Goal: Information Seeking & Learning: Learn about a topic

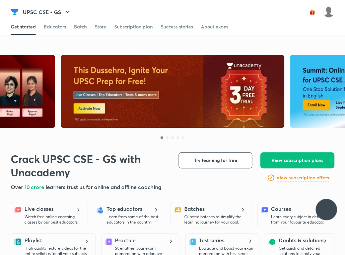
scroll to position [147, 0]
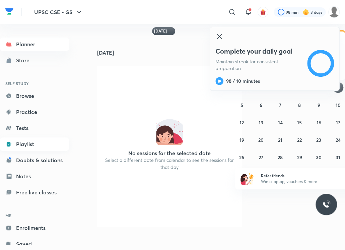
click at [30, 144] on link "Playlist" at bounding box center [34, 143] width 69 height 13
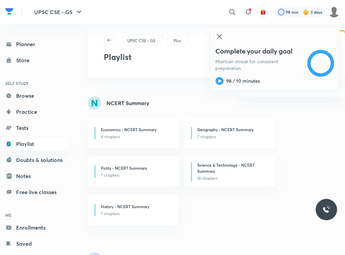
click at [226, 130] on h6 "Geography - NCERT Summary" at bounding box center [225, 130] width 56 height 6
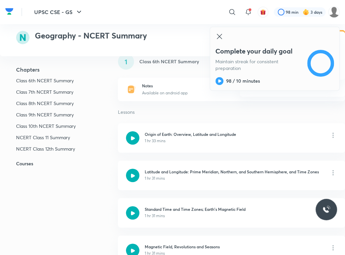
scroll to position [41, 0]
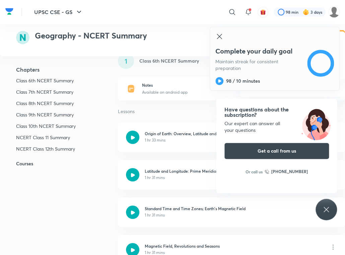
click at [218, 38] on icon at bounding box center [219, 36] width 5 height 5
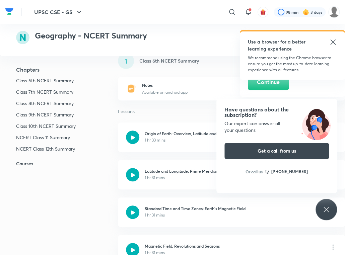
click at [334, 41] on icon at bounding box center [332, 42] width 5 height 5
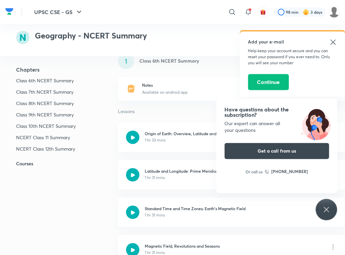
click at [327, 204] on div "Have questions about the subscription? Our expert can answer all your questions…" at bounding box center [325, 209] width 21 height 21
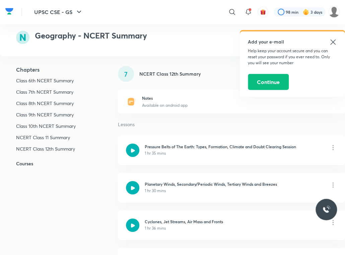
scroll to position [1522, 0]
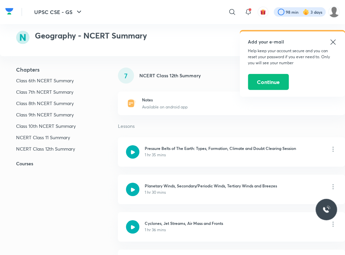
click at [315, 12] on div at bounding box center [300, 11] width 52 height 9
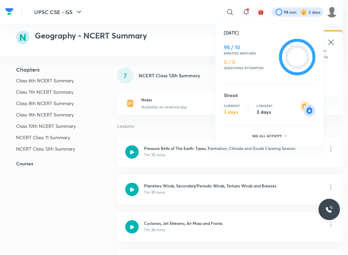
click at [198, 24] on div at bounding box center [174, 127] width 348 height 255
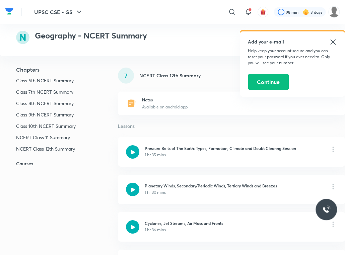
click at [334, 43] on icon at bounding box center [333, 42] width 8 height 8
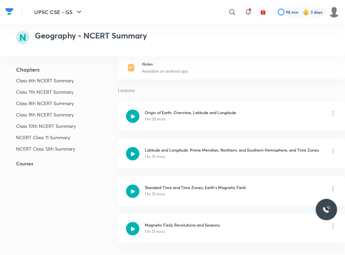
scroll to position [0, 0]
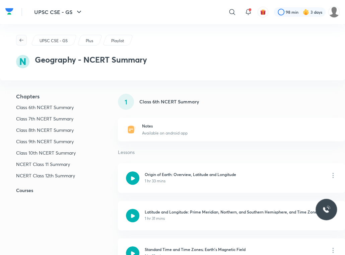
click at [22, 40] on icon "button" at bounding box center [21, 40] width 5 height 5
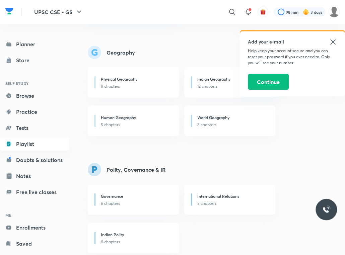
scroll to position [518, 0]
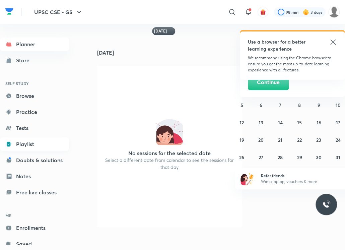
click at [33, 142] on link "Playlist" at bounding box center [34, 143] width 69 height 13
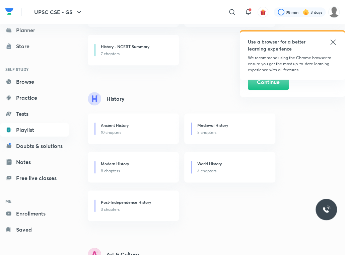
scroll to position [165, 0]
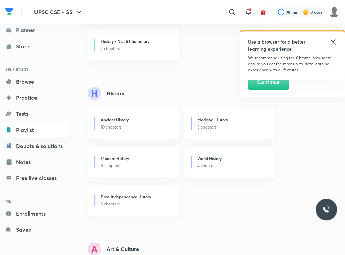
click at [334, 43] on icon at bounding box center [333, 42] width 8 height 8
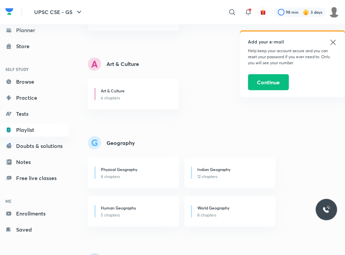
scroll to position [406, 0]
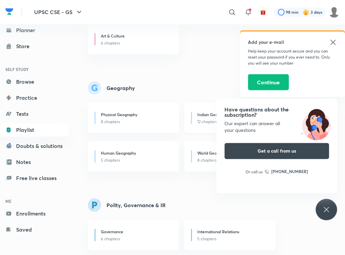
click at [207, 111] on div "Indian Geography 12 chapters" at bounding box center [229, 117] width 91 height 30
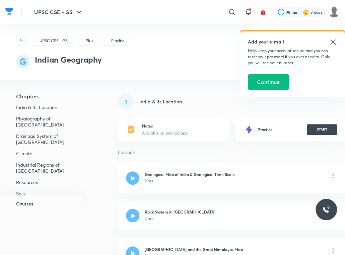
click at [335, 40] on icon at bounding box center [332, 42] width 5 height 5
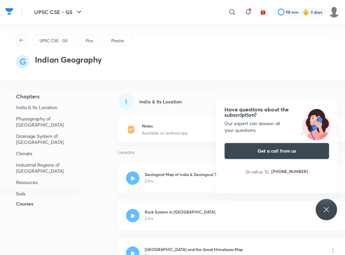
click at [19, 39] on icon "button" at bounding box center [21, 40] width 5 height 5
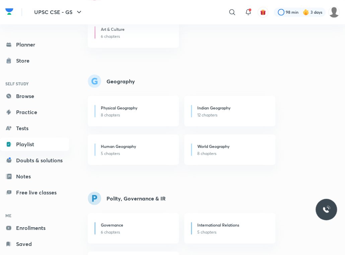
scroll to position [413, 0]
click at [123, 147] on h6 "Human Geography" at bounding box center [118, 146] width 35 height 6
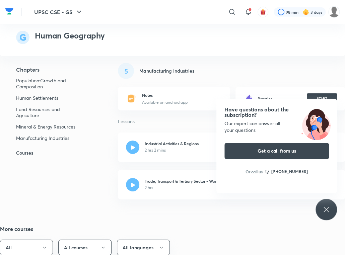
scroll to position [646, 0]
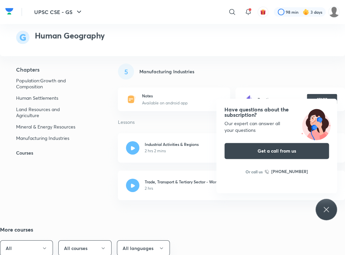
click at [323, 210] on icon at bounding box center [326, 210] width 8 height 8
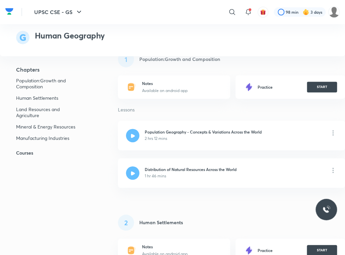
scroll to position [0, 0]
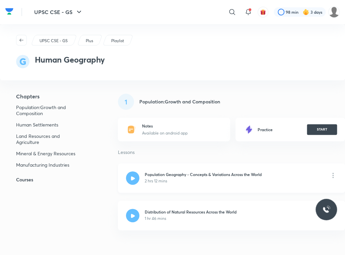
click at [183, 178] on div "2 hrs 12 mins" at bounding box center [203, 181] width 117 height 6
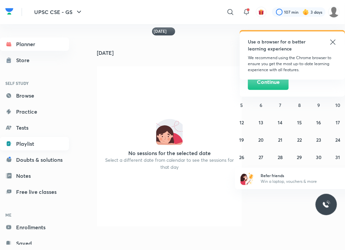
click at [43, 144] on link "Playlist" at bounding box center [34, 143] width 69 height 13
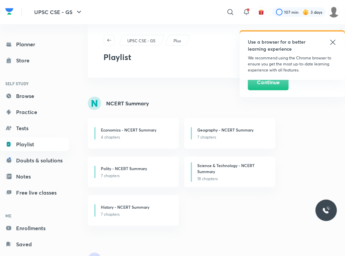
click at [138, 37] on div "UPSC CSE - GS" at bounding box center [142, 40] width 46 height 11
click at [146, 39] on p "UPSC CSE - GS" at bounding box center [141, 41] width 28 height 6
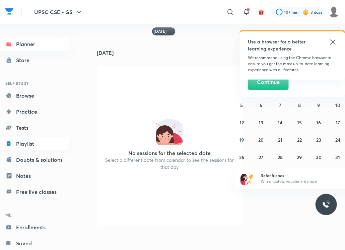
click at [27, 142] on link "Playlist" at bounding box center [34, 143] width 69 height 13
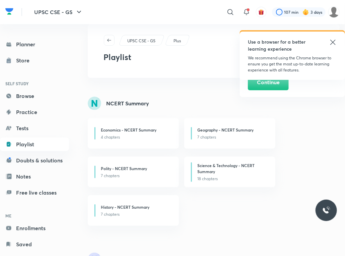
click at [180, 41] on p "Plus" at bounding box center [176, 41] width 7 height 6
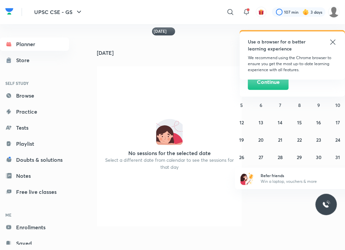
click at [224, 57] on div "[DATE]" at bounding box center [167, 47] width 159 height 21
click at [332, 39] on icon at bounding box center [333, 42] width 8 height 8
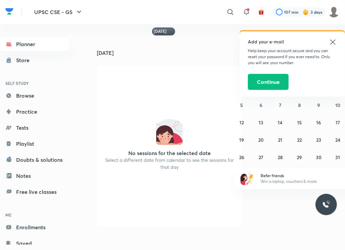
click at [333, 41] on icon at bounding box center [333, 42] width 8 height 8
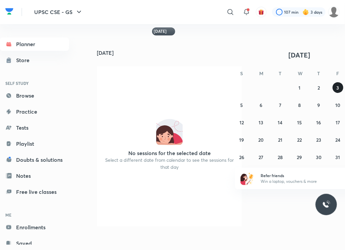
click at [340, 86] on button "3" at bounding box center [338, 87] width 11 height 11
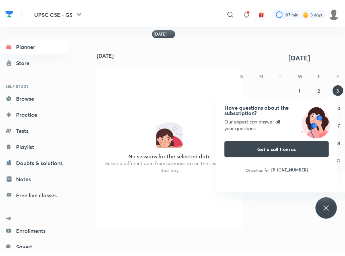
scroll to position [21, 0]
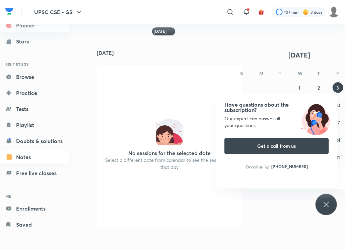
click at [28, 162] on link "Notes" at bounding box center [34, 157] width 69 height 13
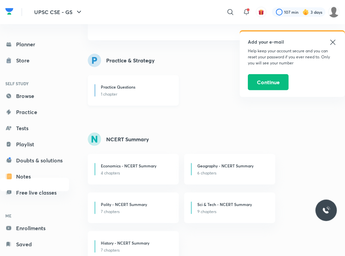
scroll to position [88, 0]
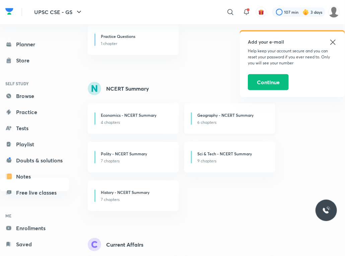
click at [223, 116] on h6 "Geography - NCERT Summary" at bounding box center [225, 115] width 56 height 6
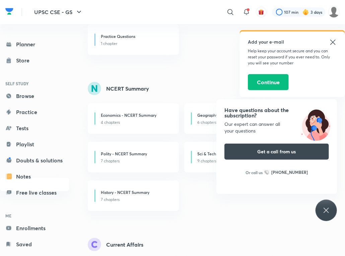
click at [331, 40] on icon at bounding box center [333, 42] width 8 height 8
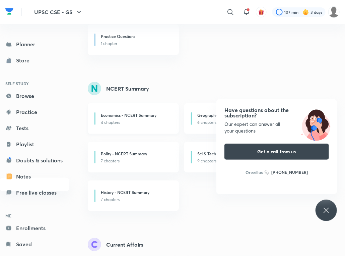
click at [121, 114] on h6 "Economics - NCERT Summary" at bounding box center [129, 115] width 56 height 6
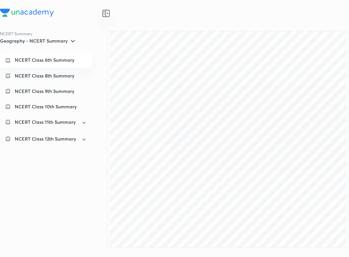
click at [55, 61] on p "NCERT Class 6th Summary" at bounding box center [45, 60] width 60 height 6
click at [43, 75] on p "NCERT Class 8th Summary" at bounding box center [45, 75] width 60 height 7
click at [48, 89] on p "NCERT Class 9th Summary" at bounding box center [45, 91] width 60 height 7
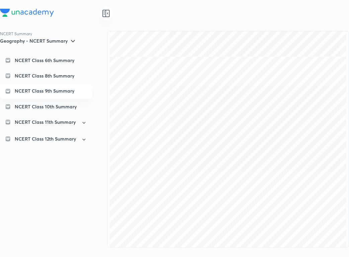
scroll to position [289, 0]
click at [57, 107] on p "NCERT Class 10th Summary" at bounding box center [46, 106] width 62 height 7
click at [57, 107] on p "NCERT Class 10th Summary" at bounding box center [46, 106] width 62 height 6
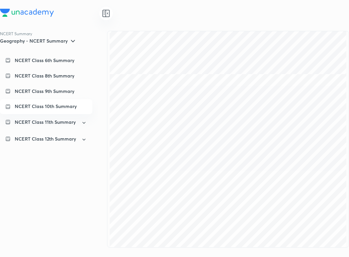
click at [61, 106] on p "NCERT Class 10th Summary" at bounding box center [46, 106] width 62 height 6
click at [37, 122] on p "NCERT Class 11th Summary" at bounding box center [45, 122] width 61 height 7
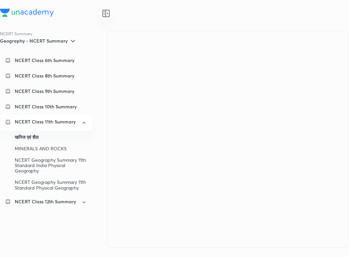
scroll to position [0, 0]
click at [34, 133] on div "खनिज एवं शैल" at bounding box center [51, 136] width 72 height 11
click at [38, 147] on div "MINERALS AND ROCKS" at bounding box center [51, 148] width 72 height 11
click at [47, 162] on div "NCERT Geography Summary 11th Standard India Physical Geography" at bounding box center [51, 165] width 72 height 22
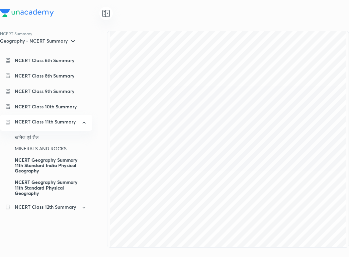
click at [33, 189] on div "NCERT Geography Summary 11th Standard Physical Geography" at bounding box center [51, 187] width 72 height 22
click at [60, 160] on div "NCERT Geography Summary 11th Standard India Physical Geography" at bounding box center [51, 165] width 72 height 22
click at [65, 178] on div "NCERT Geography Summary 11th Standard Physical Geography" at bounding box center [51, 187] width 72 height 22
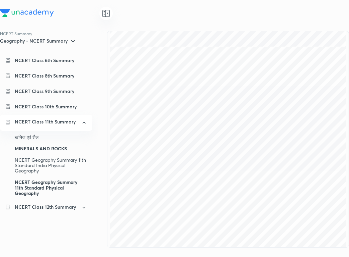
click at [41, 149] on div "MINERALS AND ROCKS" at bounding box center [51, 148] width 72 height 11
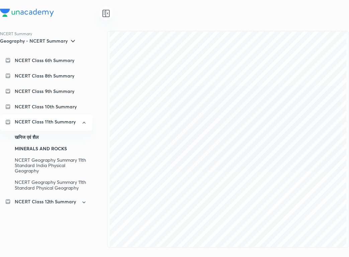
click at [38, 137] on div "खनिज एवं शैल" at bounding box center [51, 136] width 72 height 11
click at [81, 206] on icon at bounding box center [84, 202] width 6 height 8
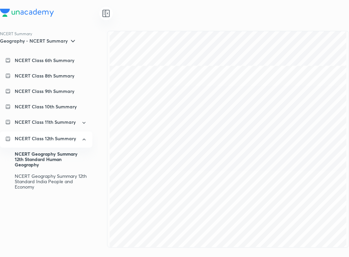
scroll to position [271, 0]
click at [59, 187] on div "NCERT Geography Summary 12th Standard India People and Economy" at bounding box center [51, 181] width 72 height 22
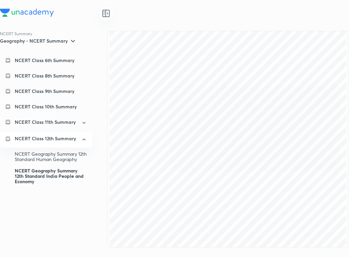
scroll to position [333, 0]
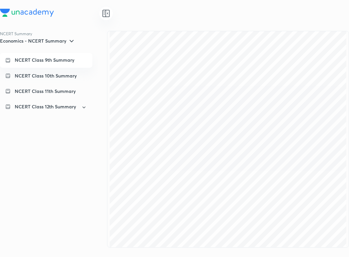
scroll to position [328, 0]
click at [71, 76] on p "NCERT Class 10th Summary" at bounding box center [46, 75] width 62 height 7
click at [69, 73] on p "NCERT Class 10th Summary" at bounding box center [46, 75] width 62 height 6
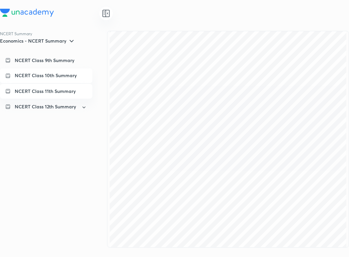
click at [78, 90] on div "NCERT Class 11th Summary" at bounding box center [51, 91] width 72 height 7
click at [53, 106] on p "NCERT Class 12th Summary" at bounding box center [45, 106] width 61 height 7
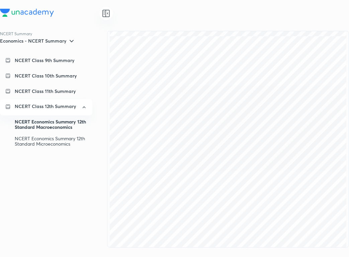
scroll to position [301, 0]
click at [50, 138] on div "NCERT Economics Summary 12th Standard Microeconomics" at bounding box center [51, 141] width 72 height 17
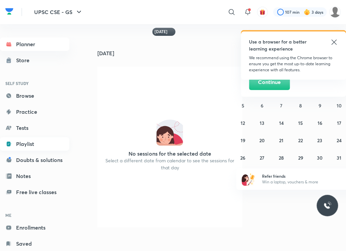
click at [31, 141] on link "Playlist" at bounding box center [34, 143] width 69 height 13
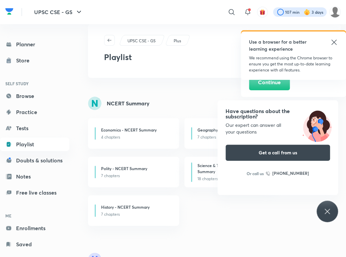
click at [287, 9] on div at bounding box center [300, 11] width 54 height 9
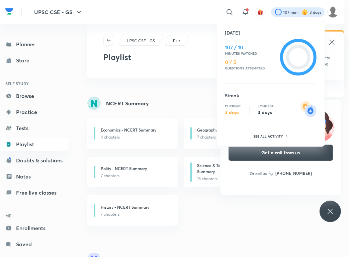
click at [200, 29] on div at bounding box center [174, 128] width 349 height 257
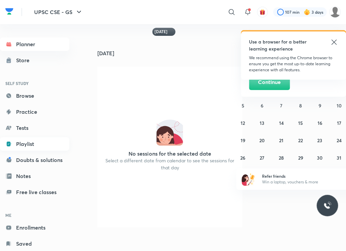
click at [21, 140] on link "Playlist" at bounding box center [34, 143] width 69 height 13
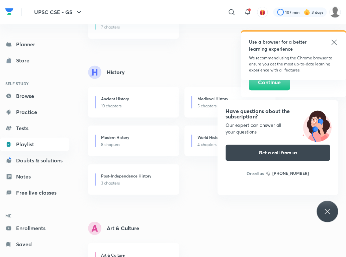
scroll to position [187, 0]
click at [333, 43] on icon at bounding box center [334, 42] width 8 height 8
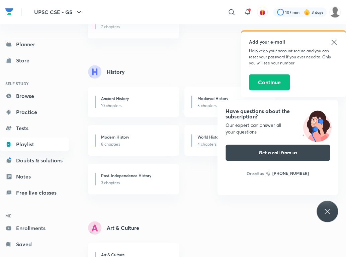
click at [333, 43] on icon at bounding box center [334, 42] width 8 height 8
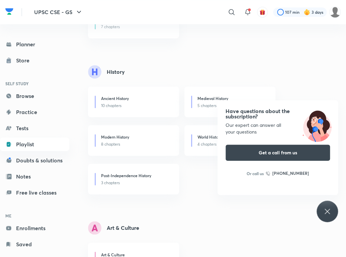
click at [329, 215] on div "Have questions about the subscription? Our expert can answer all your questions…" at bounding box center [327, 210] width 21 height 21
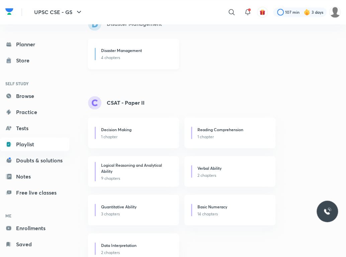
scroll to position [1195, 0]
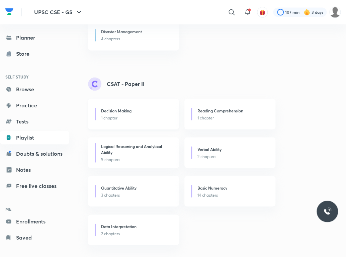
click at [129, 112] on h6 "Decision Making" at bounding box center [116, 110] width 30 height 6
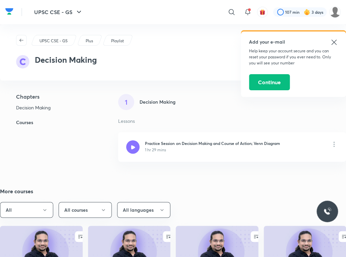
click at [26, 122] on h5 "Courses" at bounding box center [48, 122] width 97 height 7
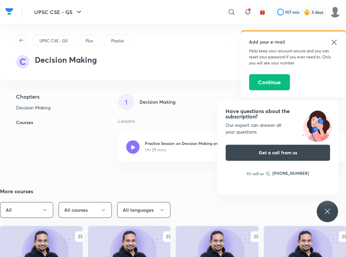
click at [21, 38] on icon "button" at bounding box center [21, 40] width 5 height 5
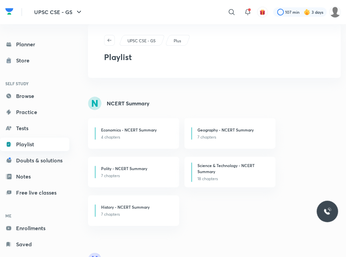
click at [33, 143] on link "Playlist" at bounding box center [34, 143] width 69 height 13
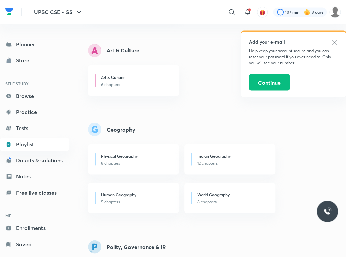
scroll to position [365, 0]
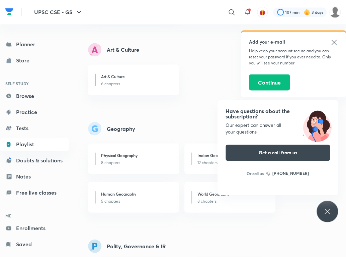
click at [335, 41] on icon at bounding box center [334, 42] width 8 height 8
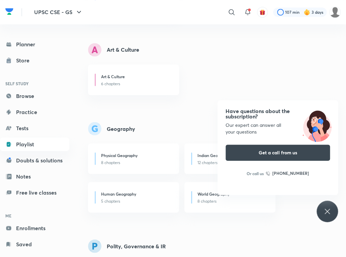
click at [325, 211] on icon at bounding box center [327, 211] width 8 height 8
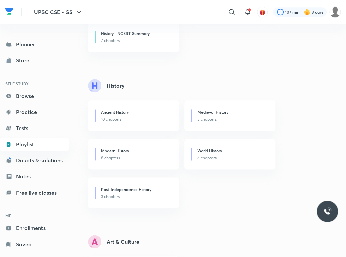
scroll to position [175, 0]
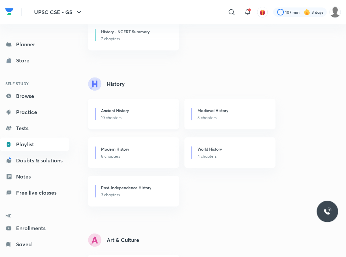
click at [129, 115] on p "10 chapters" at bounding box center [136, 118] width 70 height 6
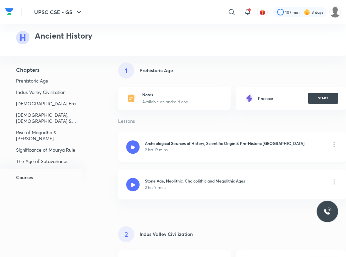
scroll to position [32, 0]
click at [185, 142] on h6 "Archeological Sources of History, Scientific Origin & Pre-Historic India" at bounding box center [224, 143] width 159 height 6
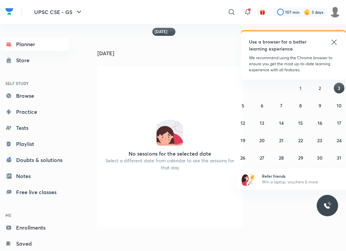
click at [335, 39] on icon at bounding box center [334, 42] width 8 height 8
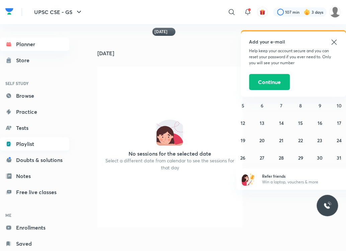
click at [26, 145] on link "Playlist" at bounding box center [34, 143] width 69 height 13
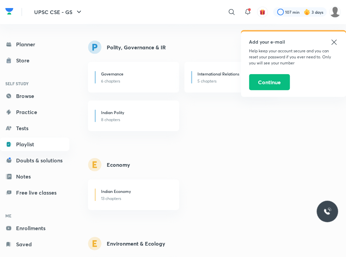
scroll to position [564, 0]
click at [129, 188] on h6 "Indian Economy" at bounding box center [116, 191] width 30 height 6
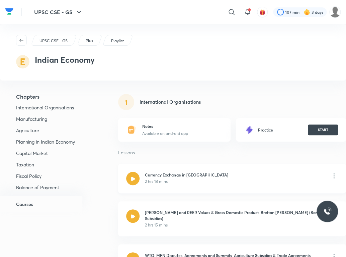
click at [177, 173] on h6 "Currency Exchange in [GEOGRAPHIC_DATA]" at bounding box center [186, 174] width 83 height 6
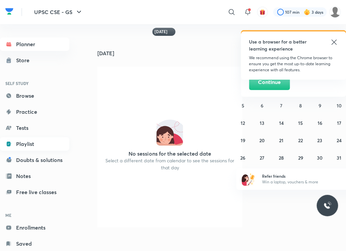
click at [27, 142] on link "Playlist" at bounding box center [34, 143] width 69 height 13
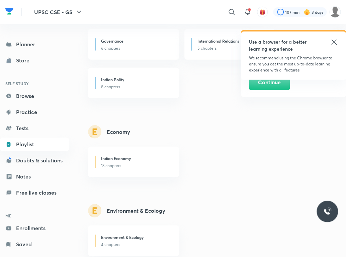
scroll to position [657, 0]
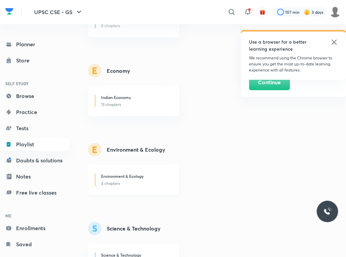
click at [143, 174] on h6 "Environment & Ecology" at bounding box center [122, 176] width 43 height 6
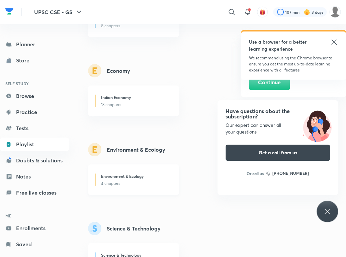
click at [145, 178] on div "Environment & Ecology" at bounding box center [136, 176] width 70 height 7
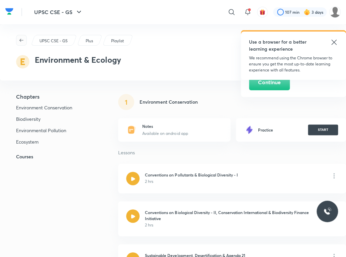
click at [17, 39] on span "button" at bounding box center [21, 40] width 10 height 5
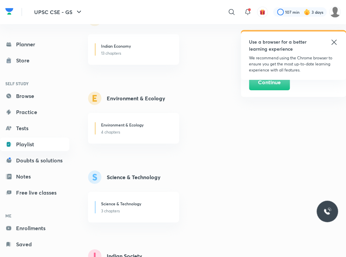
scroll to position [713, 0]
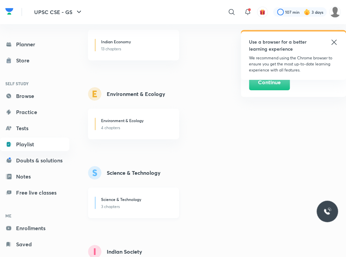
click at [129, 200] on h6 "Science & Technology" at bounding box center [121, 199] width 40 height 6
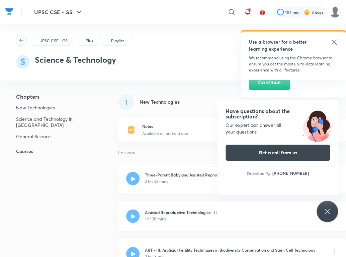
click at [21, 41] on icon "button" at bounding box center [21, 40] width 5 height 5
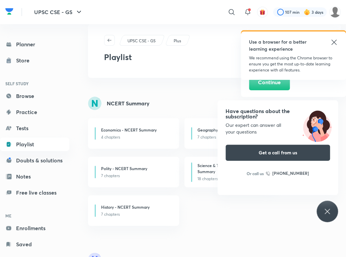
click at [334, 44] on icon at bounding box center [334, 42] width 8 height 8
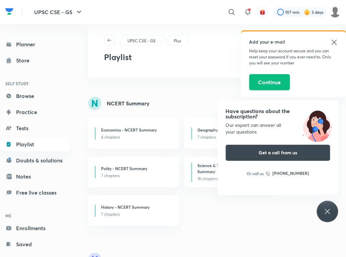
click at [332, 42] on icon at bounding box center [334, 42] width 8 height 8
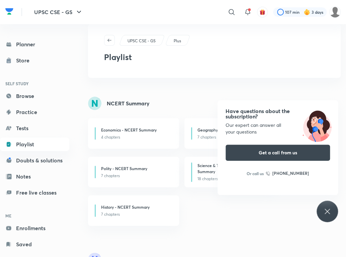
click at [322, 209] on div "Have questions about the subscription? Our expert can answer all your questions…" at bounding box center [327, 210] width 21 height 21
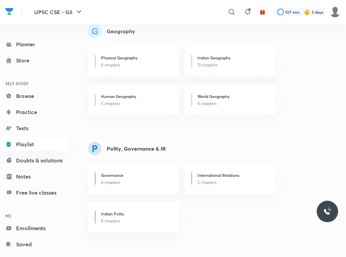
scroll to position [463, 0]
click at [119, 60] on div "Physical Geography" at bounding box center [136, 57] width 70 height 7
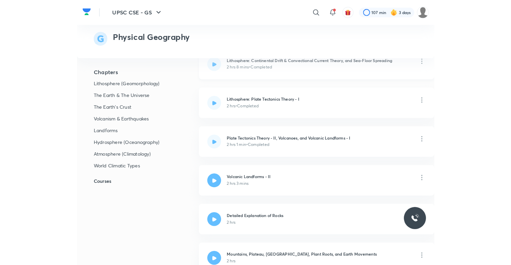
scroll to position [117, 0]
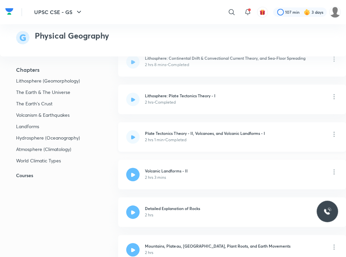
click at [167, 135] on h6 "Plate Tectonics Theory - II, Volcanoes, and Volcanic Landforms - I" at bounding box center [205, 133] width 120 height 6
